Goal: Find specific page/section: Find specific page/section

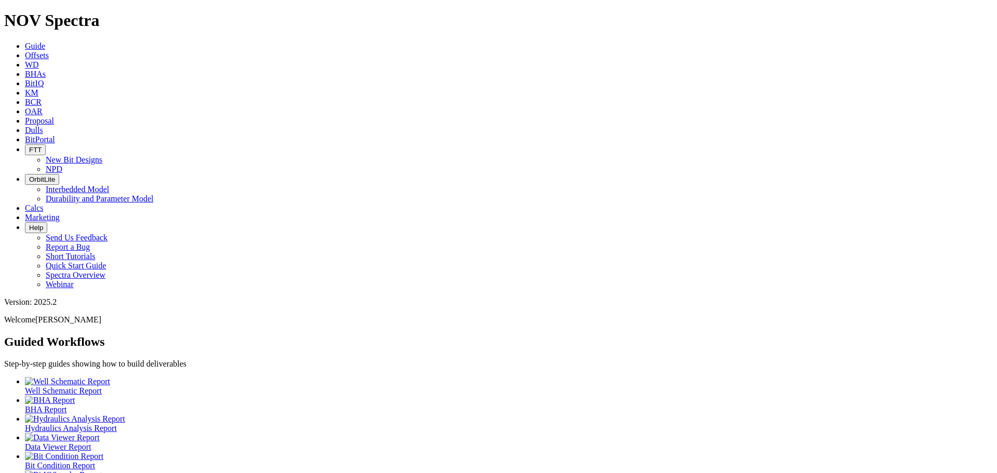
click at [43, 126] on span "Dulls" at bounding box center [34, 130] width 18 height 9
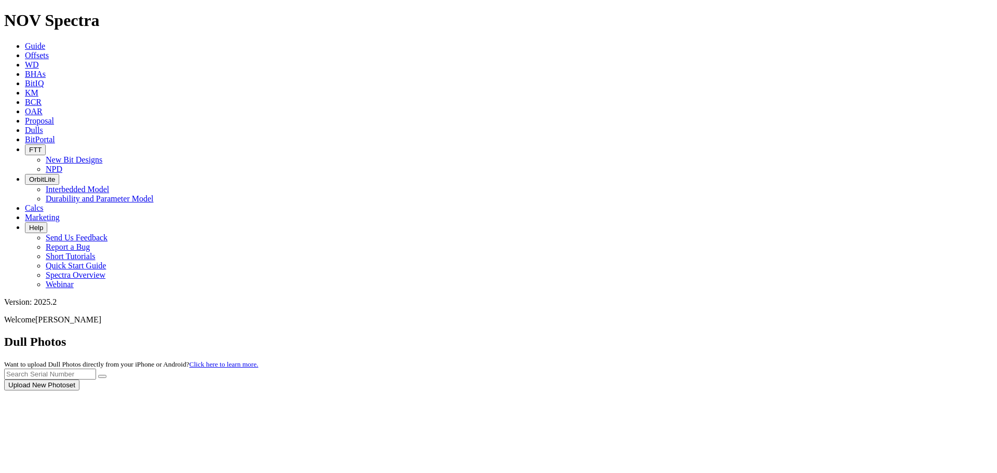
click at [781, 390] on div at bounding box center [498, 390] width 988 height 0
click at [792, 390] on div at bounding box center [498, 390] width 988 height 0
click at [96, 369] on input "text" at bounding box center [50, 374] width 92 height 11
type input "A314220"
click at [98, 375] on button "submit" at bounding box center [102, 376] width 8 height 3
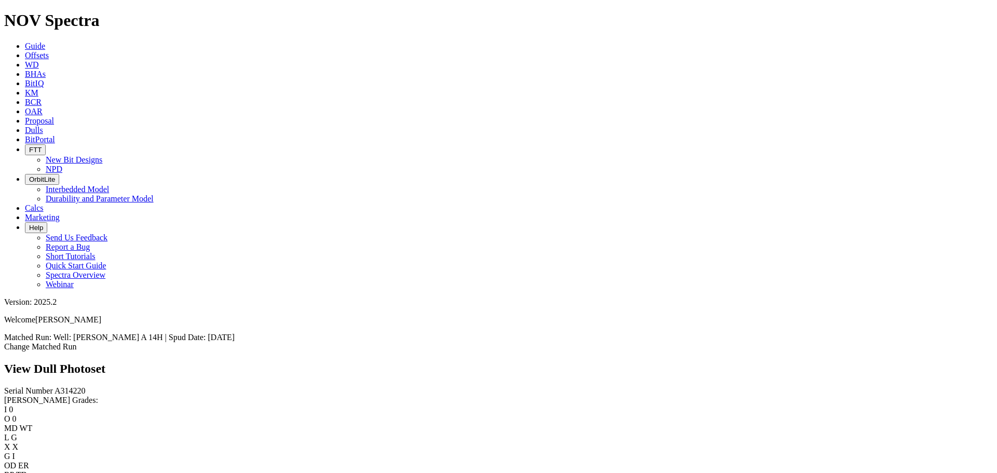
scroll to position [104, 0]
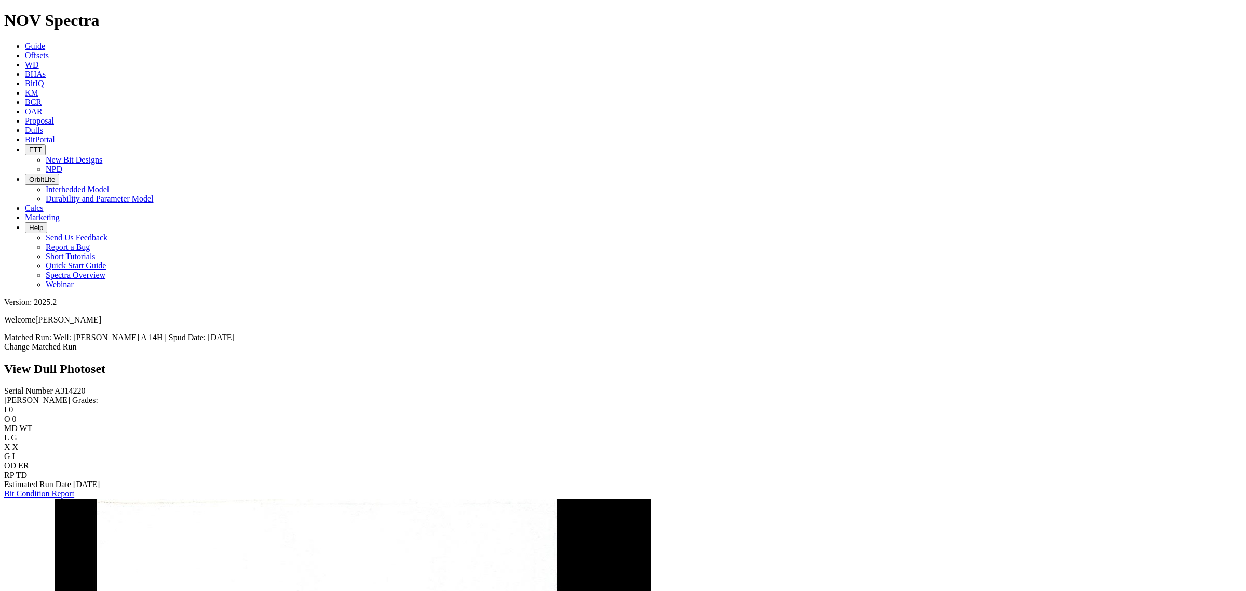
scroll to position [402, 0]
